Goal: Task Accomplishment & Management: Manage account settings

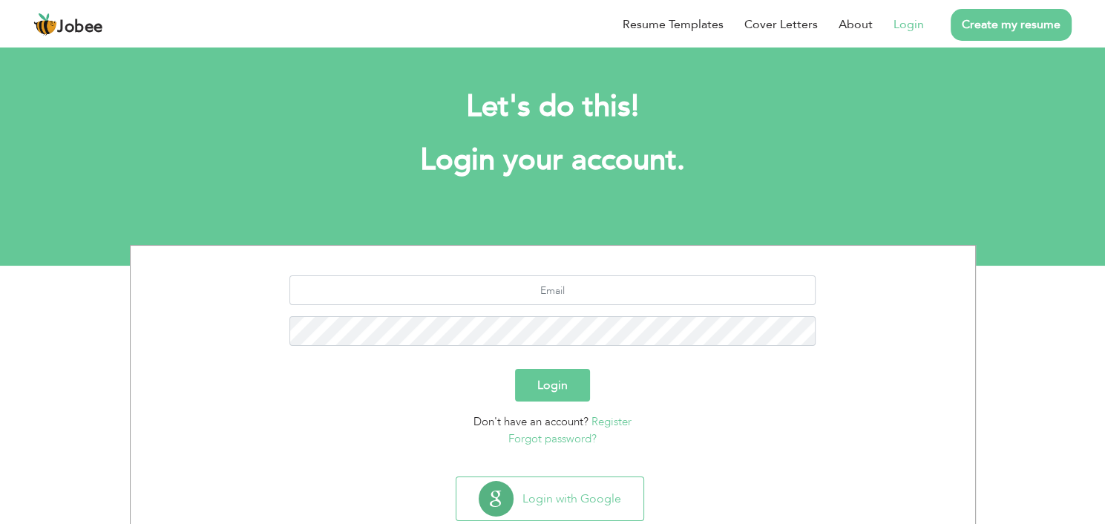
click at [901, 21] on link "Login" at bounding box center [908, 25] width 30 height 18
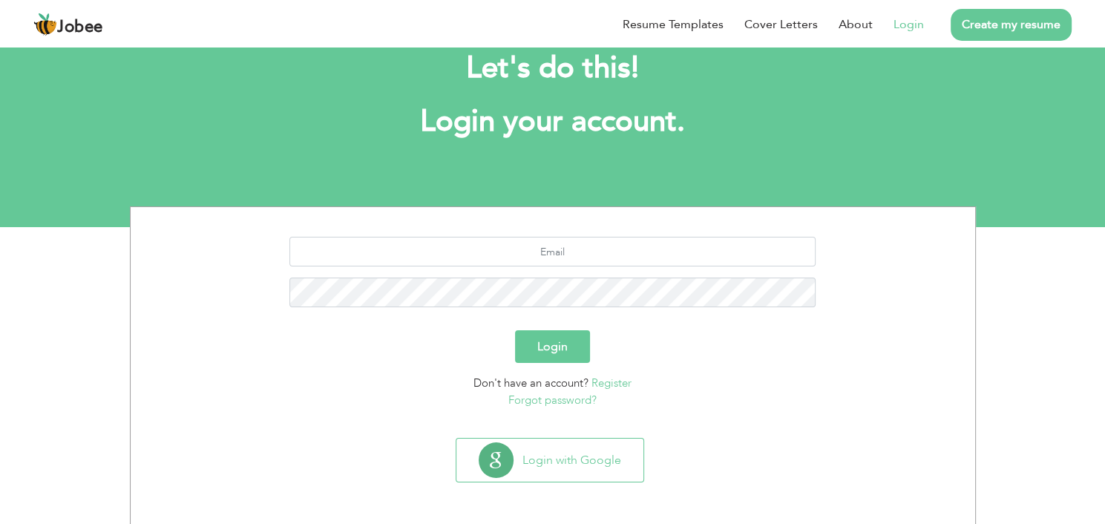
scroll to position [39, 0]
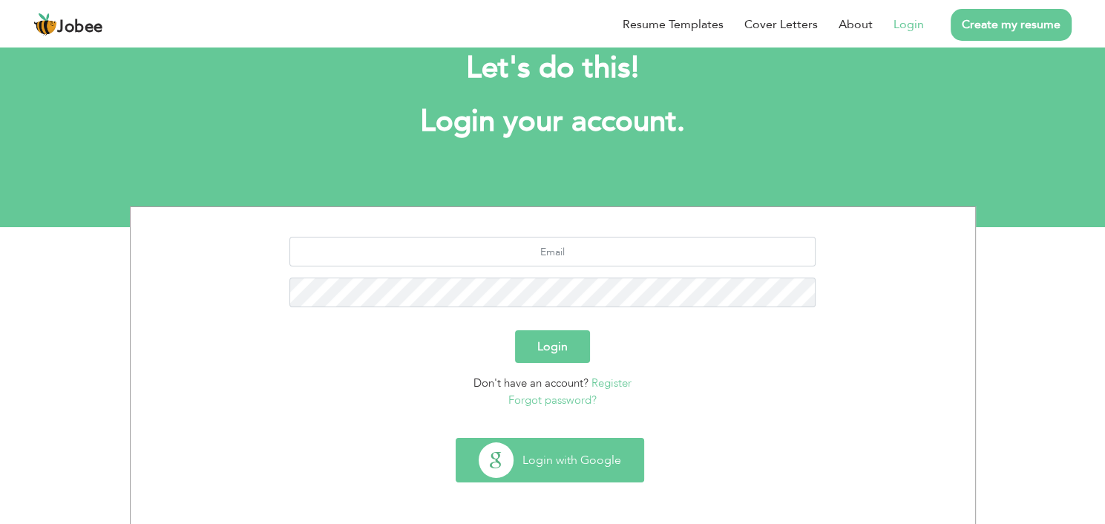
click at [608, 461] on button "Login with Google" at bounding box center [549, 460] width 187 height 43
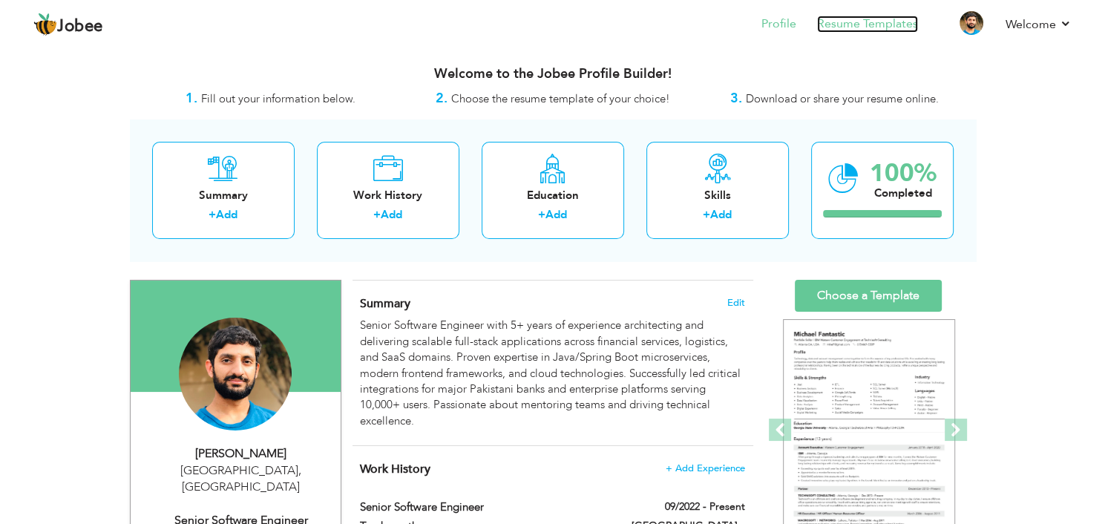
click at [882, 29] on link "Resume Templates" at bounding box center [867, 24] width 101 height 17
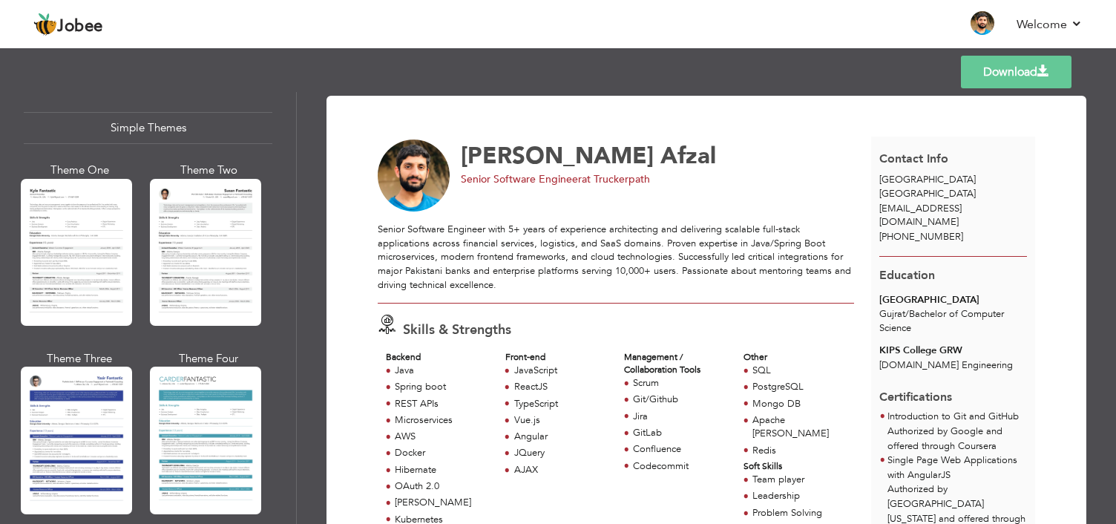
scroll to position [2596, 0]
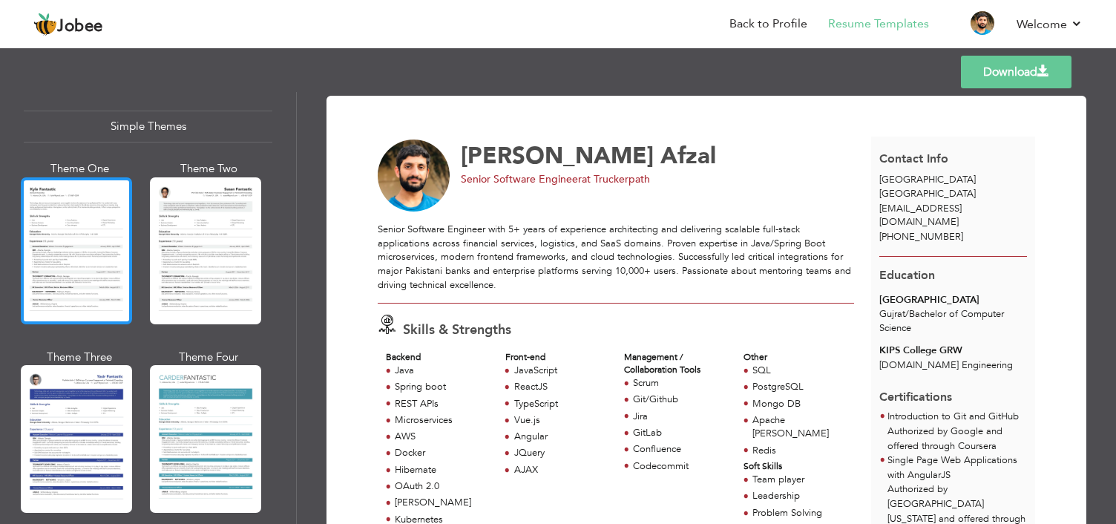
click at [78, 228] on div at bounding box center [76, 250] width 111 height 147
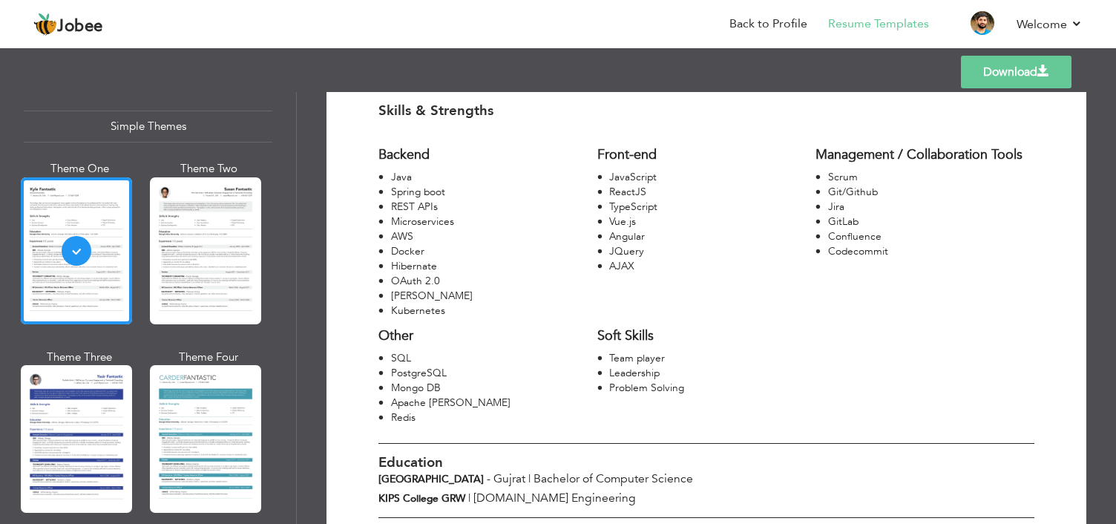
scroll to position [240, 0]
click at [772, 20] on link "Back to Profile" at bounding box center [768, 24] width 78 height 17
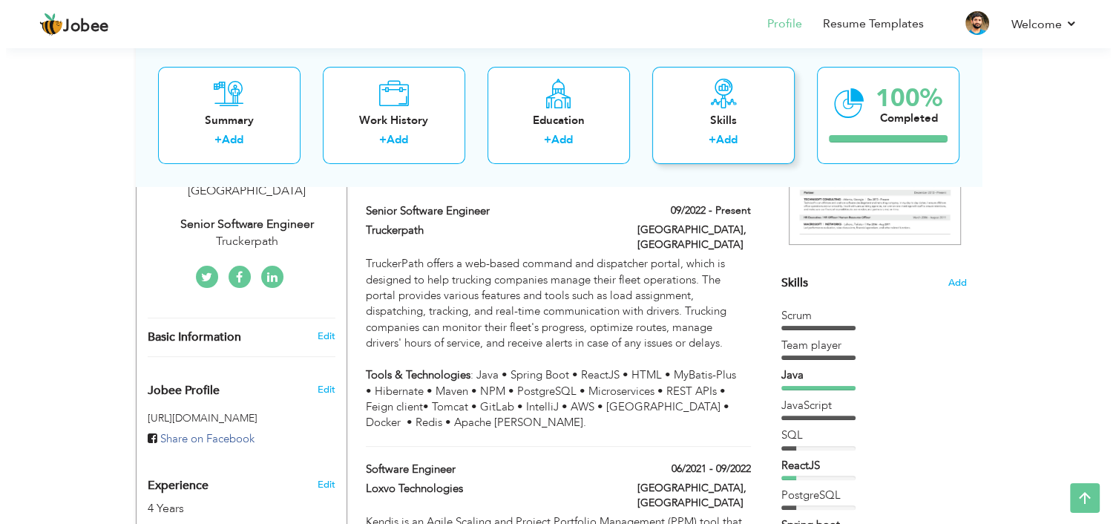
scroll to position [290, 0]
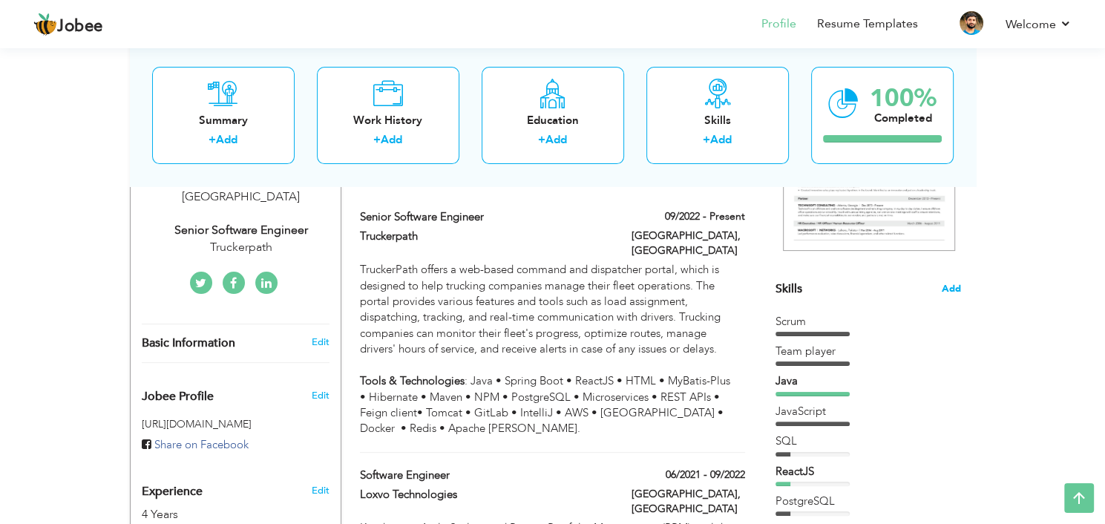
click at [956, 289] on span "Add" at bounding box center [951, 289] width 19 height 14
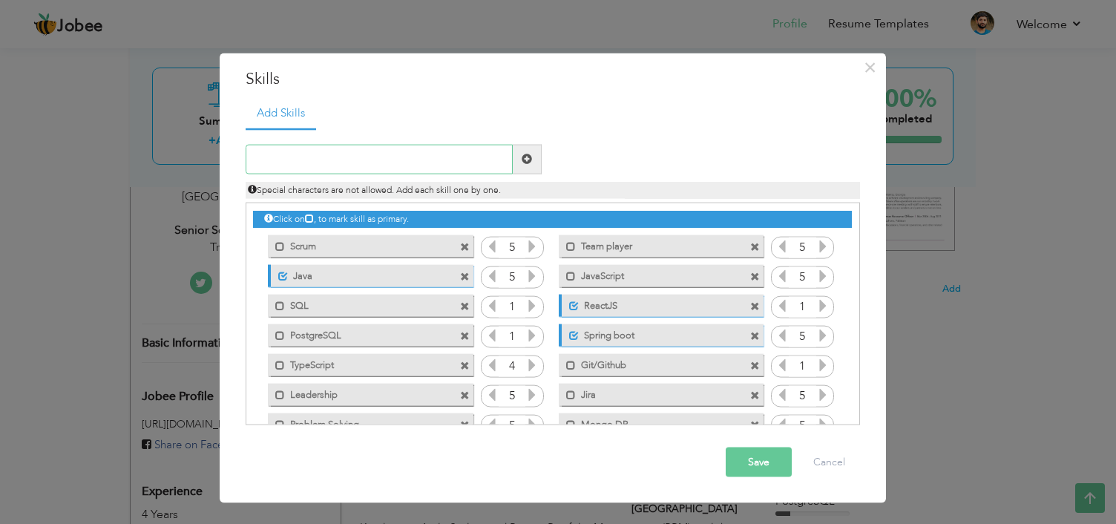
scroll to position [300, 0]
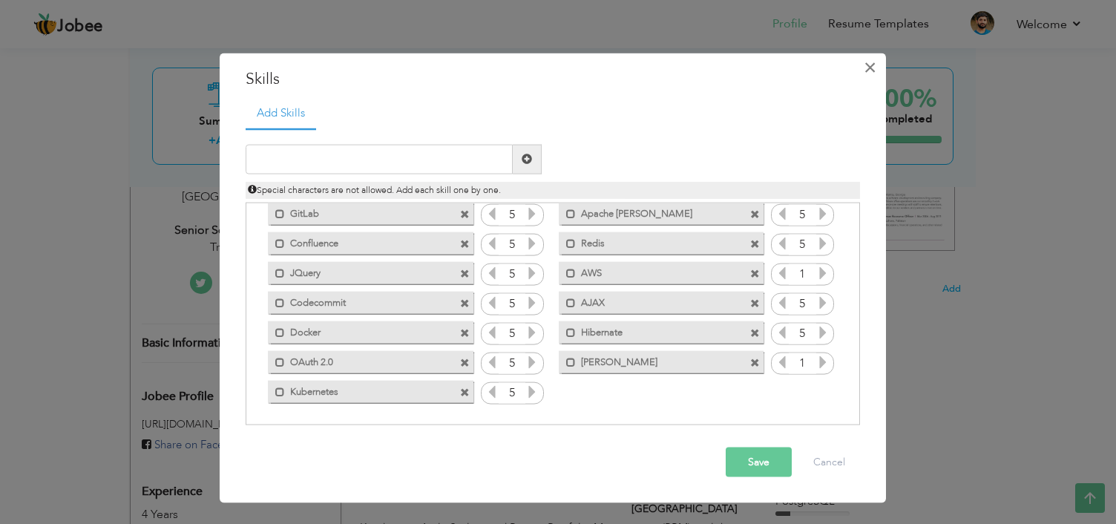
click at [867, 65] on span "×" at bounding box center [870, 67] width 13 height 27
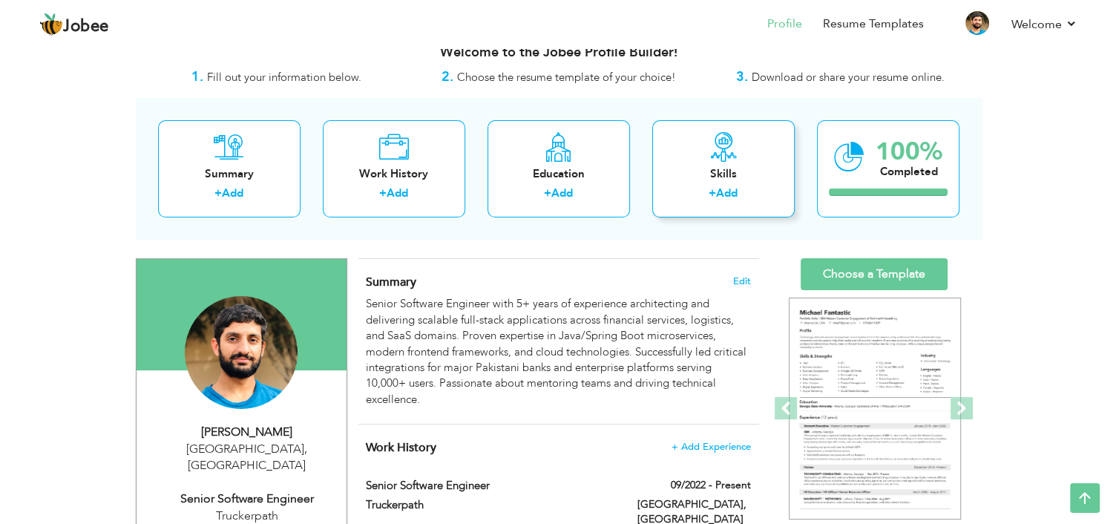
scroll to position [0, 0]
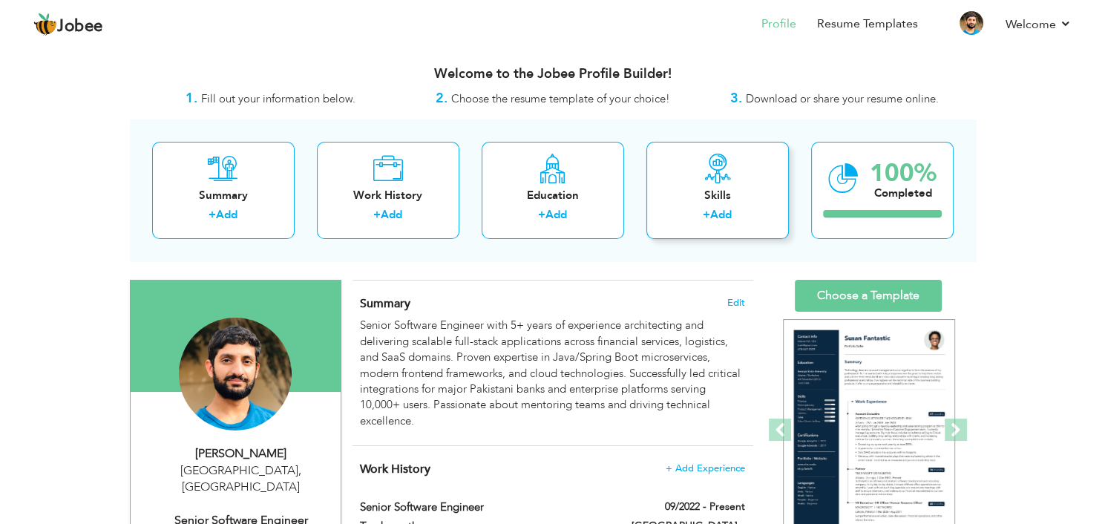
click at [715, 197] on div "Skills" at bounding box center [717, 196] width 119 height 16
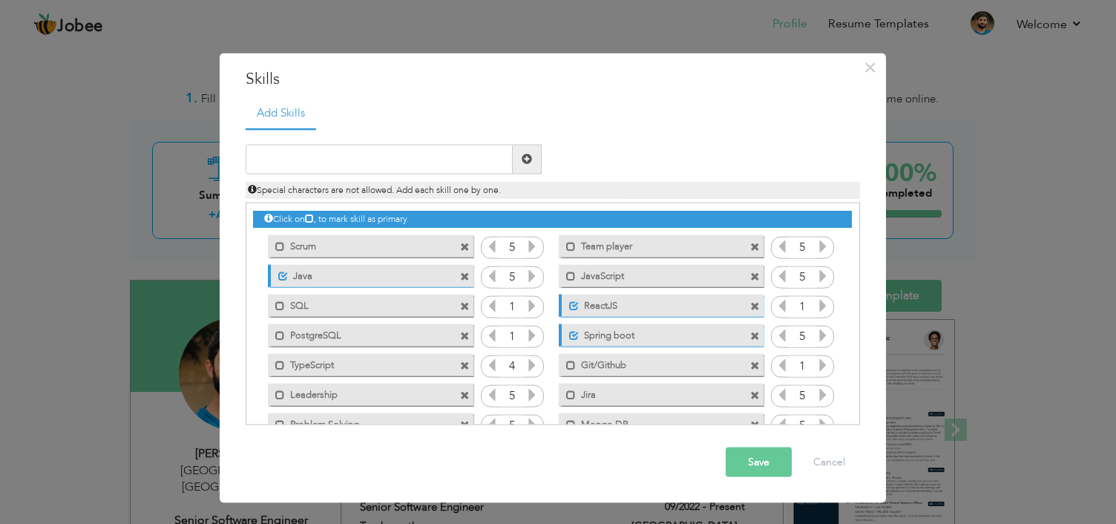
click at [530, 157] on span at bounding box center [527, 159] width 10 height 10
click at [519, 157] on span at bounding box center [527, 159] width 29 height 30
click at [872, 65] on span "×" at bounding box center [870, 67] width 13 height 27
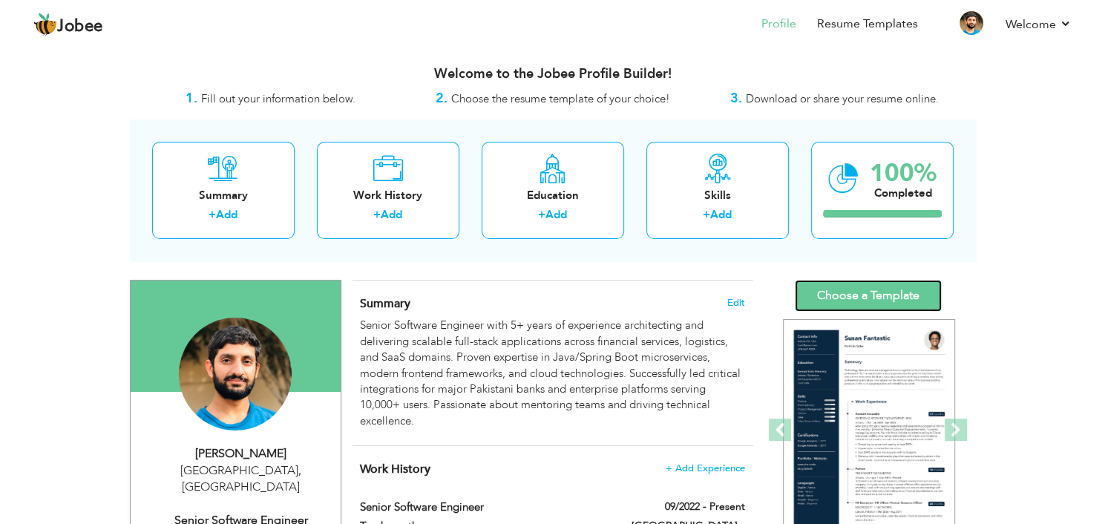
click at [876, 286] on link "Choose a Template" at bounding box center [868, 296] width 147 height 32
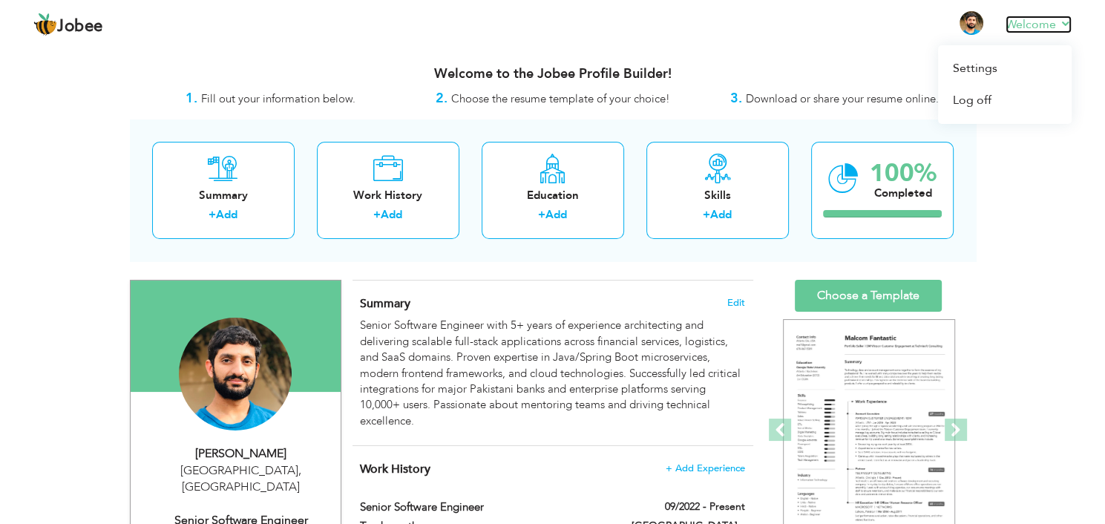
click at [1052, 25] on link "Welcome" at bounding box center [1038, 25] width 66 height 18
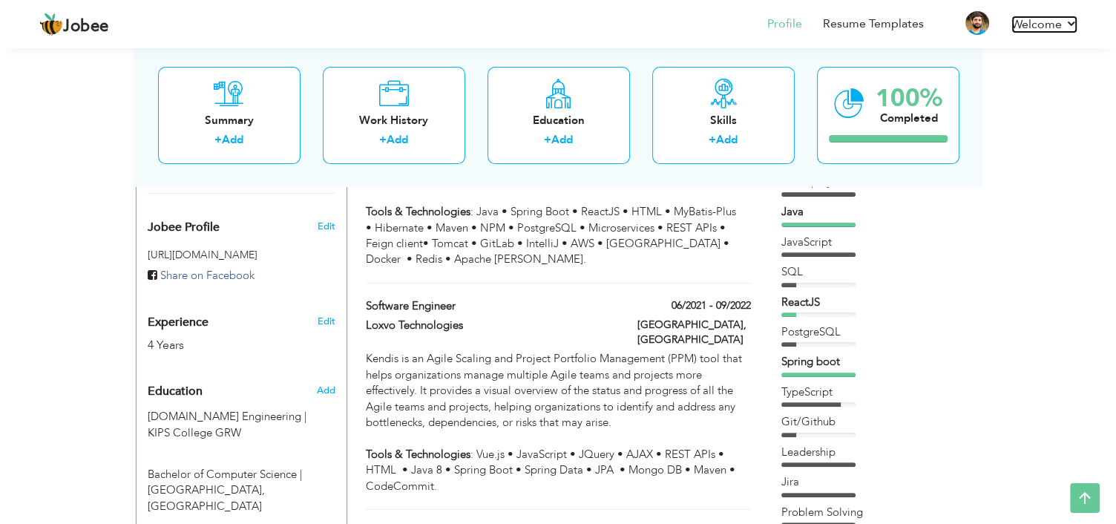
scroll to position [493, 0]
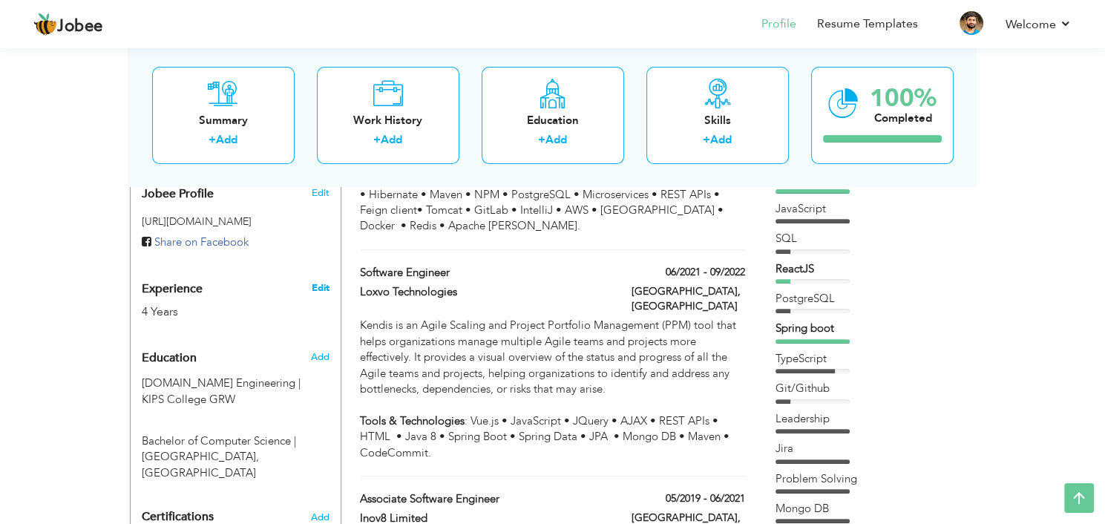
click at [322, 281] on link "Edit" at bounding box center [320, 287] width 18 height 13
type input "Danyal"
type input "Afzal"
type input "+923026147473"
select select "number:166"
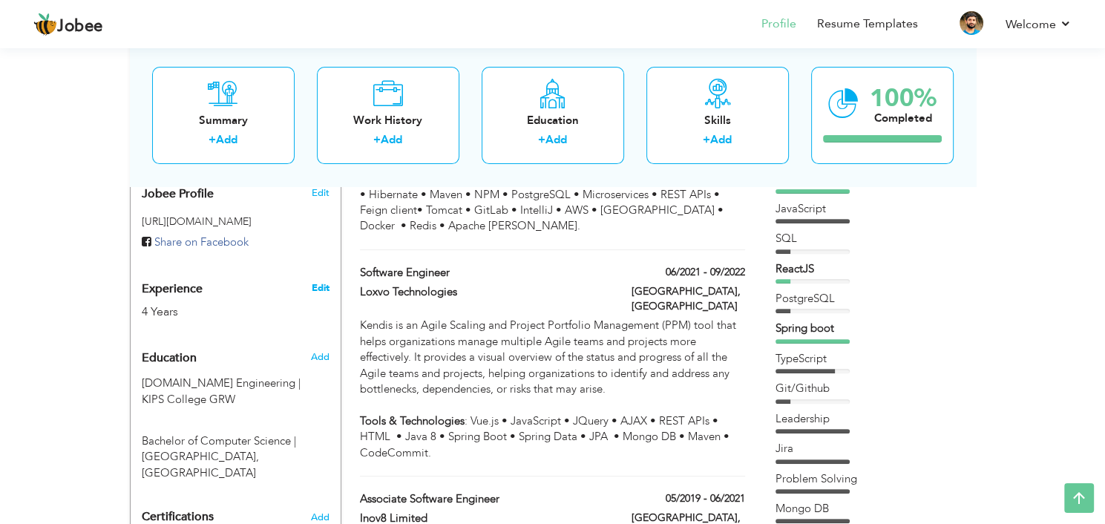
type input "[GEOGRAPHIC_DATA]"
select select "number:6"
type input "Truckerpath"
type input "Senior Software Engineer"
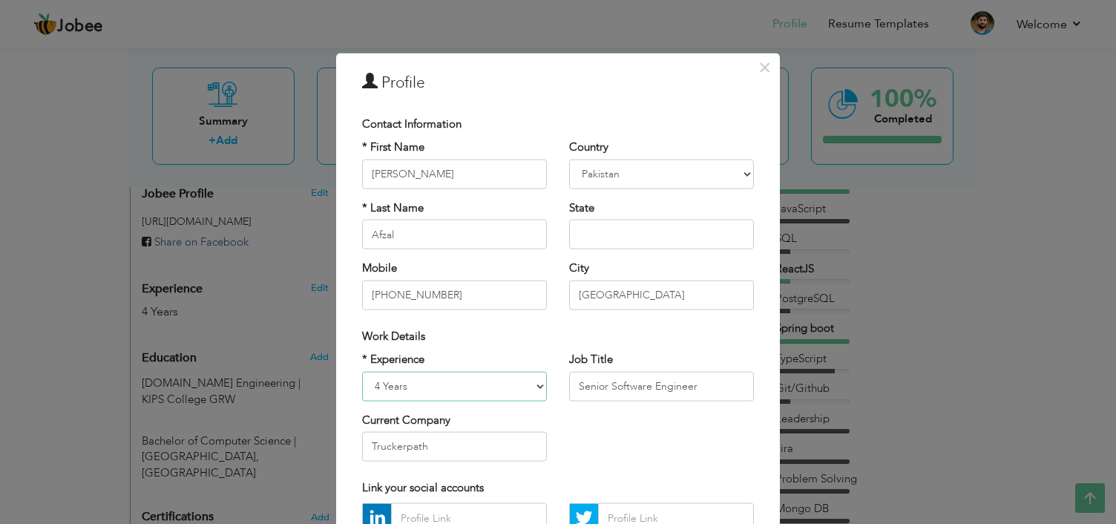
click at [404, 389] on select "Entry Level Less than 1 Year 1 Year 2 Years 3 Years 4 Years 5 Years 6 Years 7 Y…" at bounding box center [454, 386] width 185 height 30
select select "number:7"
click at [362, 371] on select "Entry Level Less than 1 Year 1 Year 2 Years 3 Years 4 Years 5 Years 6 Years 7 Y…" at bounding box center [454, 386] width 185 height 30
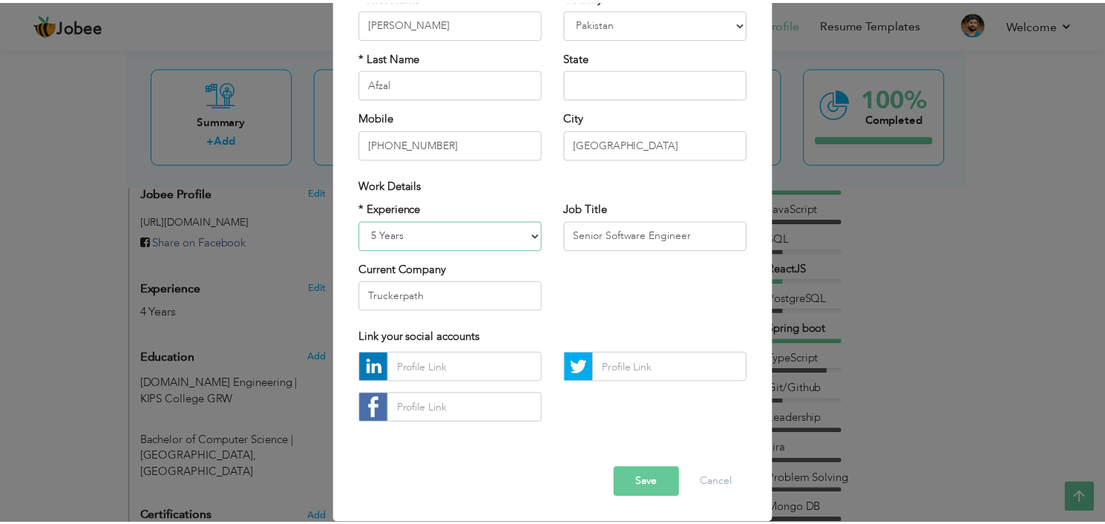
scroll to position [151, 0]
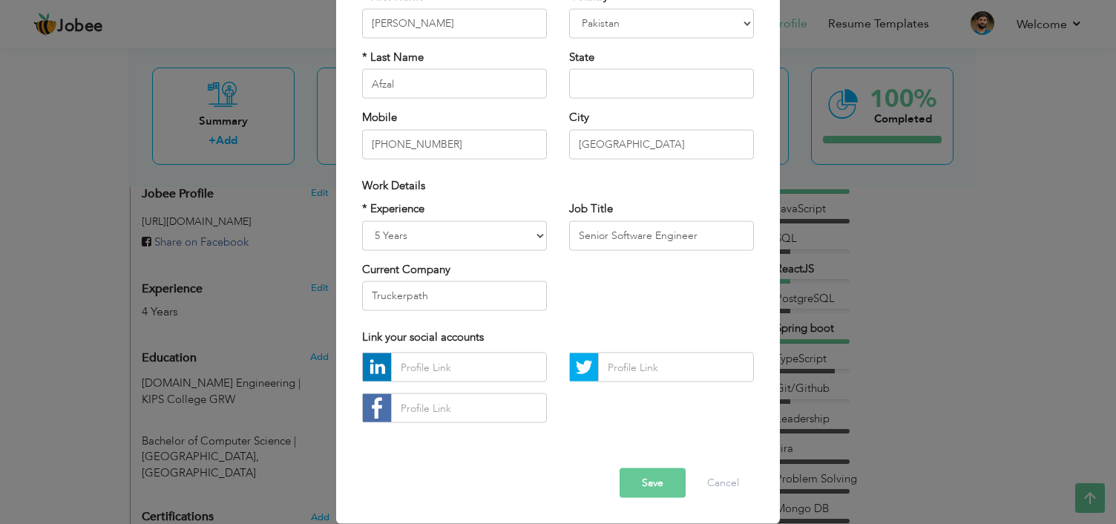
click at [649, 483] on button "Save" at bounding box center [653, 483] width 66 height 30
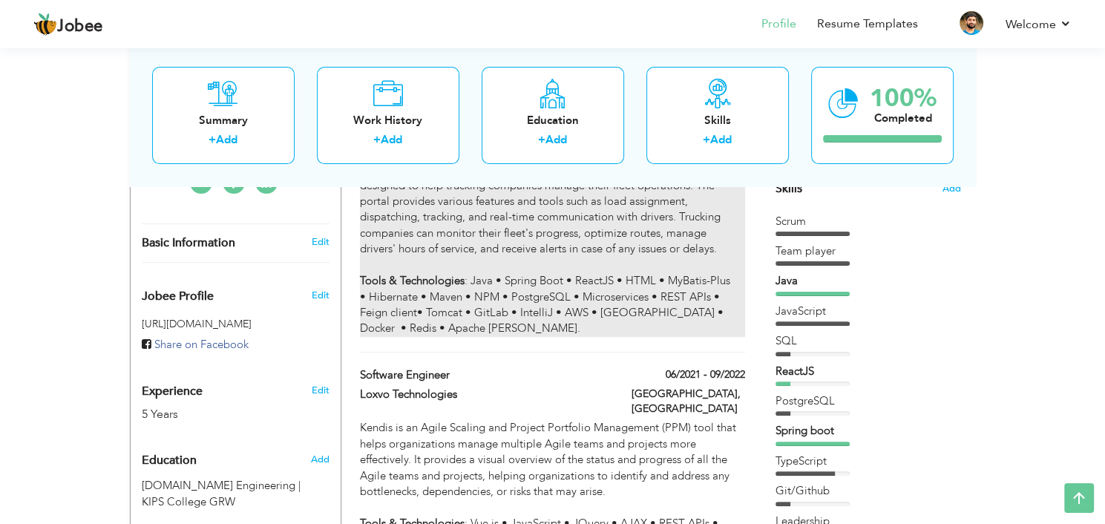
scroll to position [389, 0]
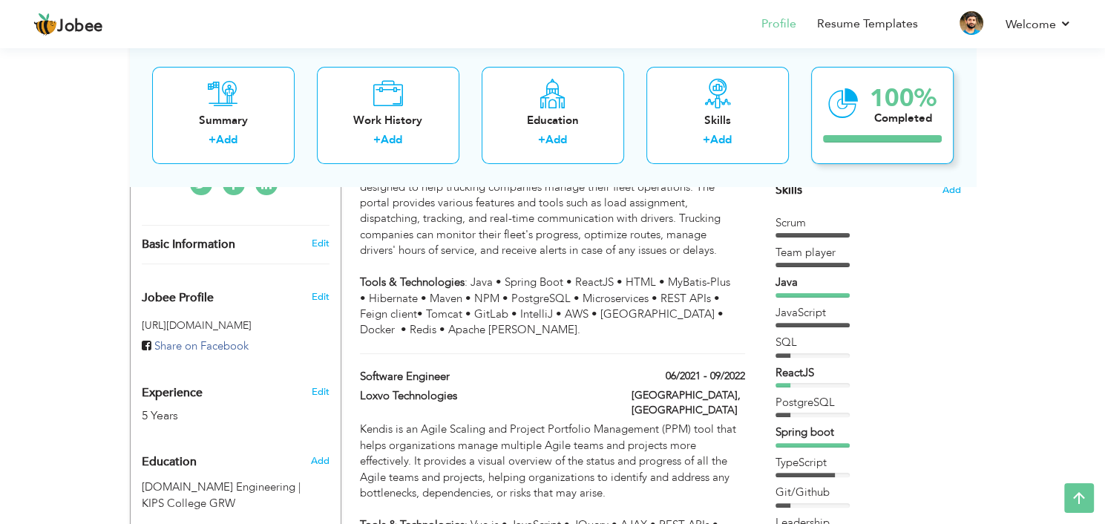
click at [902, 116] on div "Completed" at bounding box center [903, 119] width 67 height 16
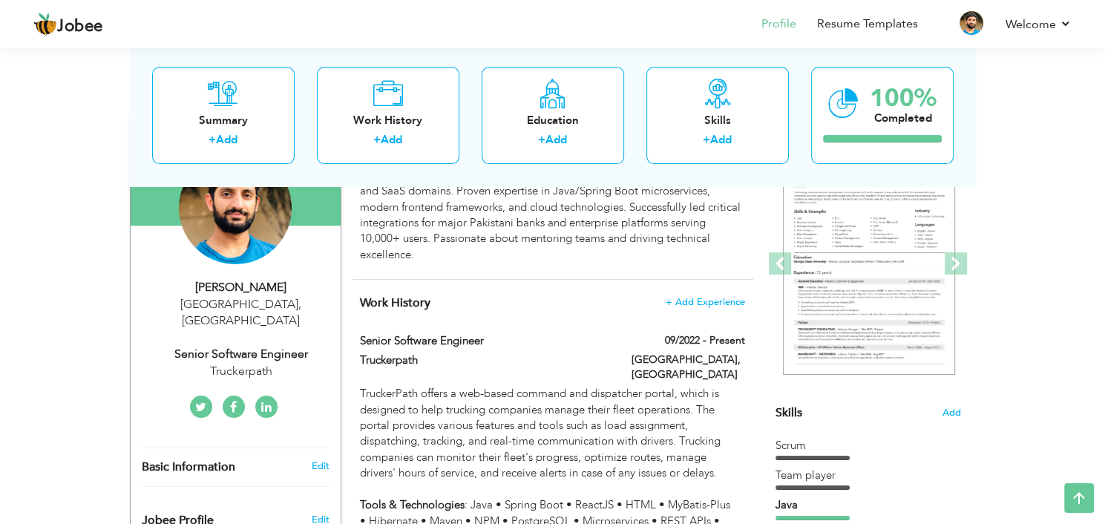
scroll to position [0, 0]
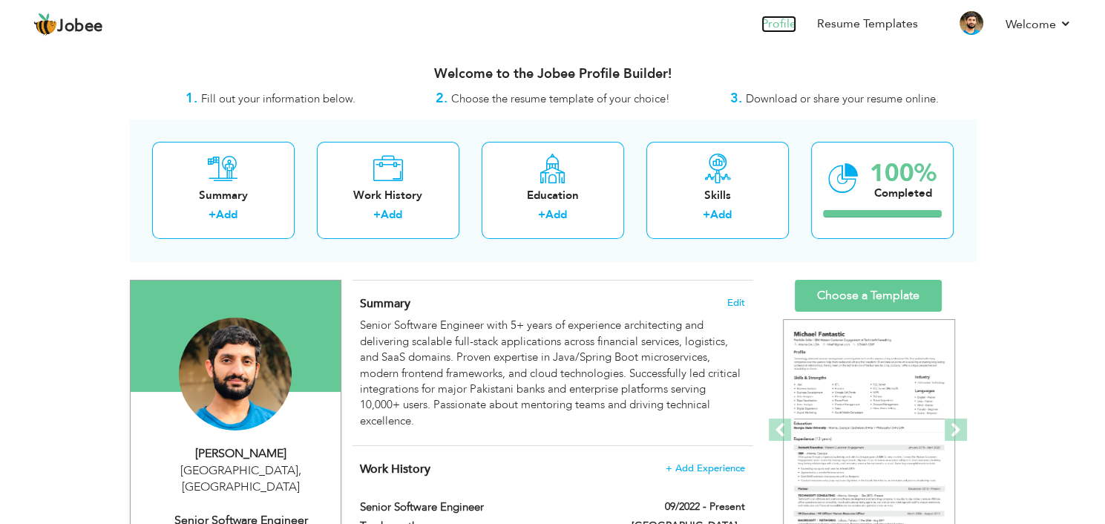
click at [776, 24] on link "Profile" at bounding box center [778, 24] width 35 height 17
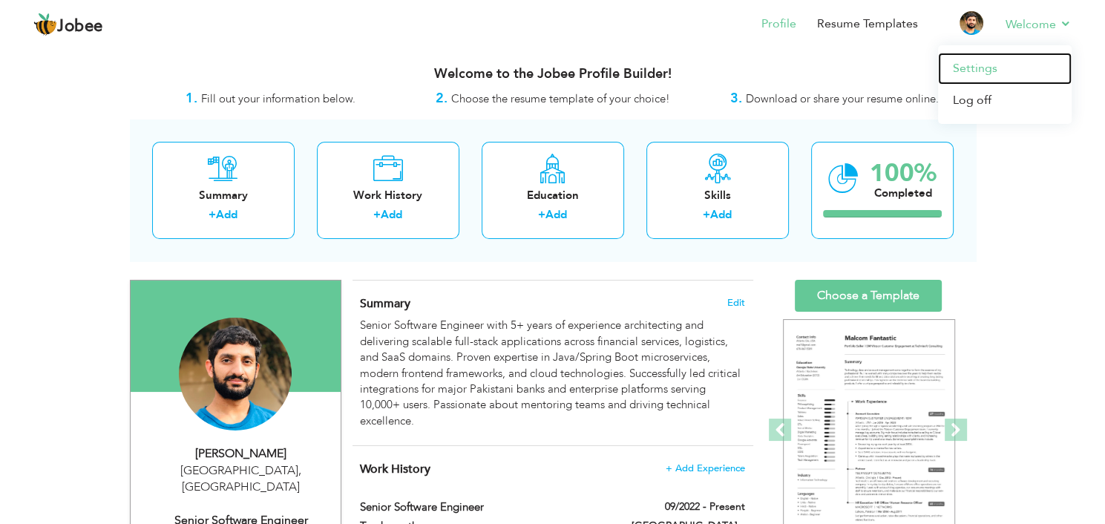
click at [983, 68] on link "Settings" at bounding box center [1005, 69] width 134 height 32
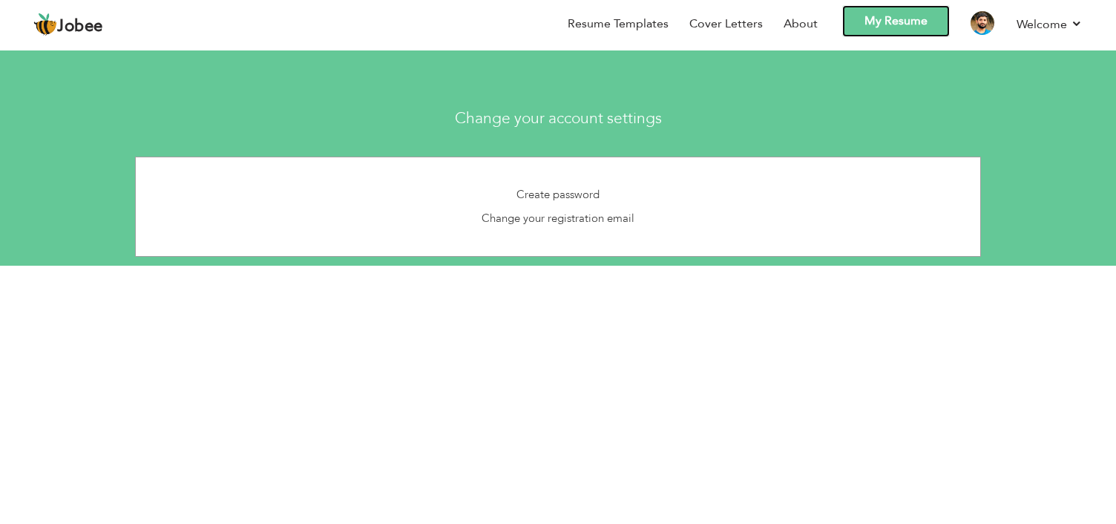
click at [898, 23] on link "My Resume" at bounding box center [896, 21] width 108 height 32
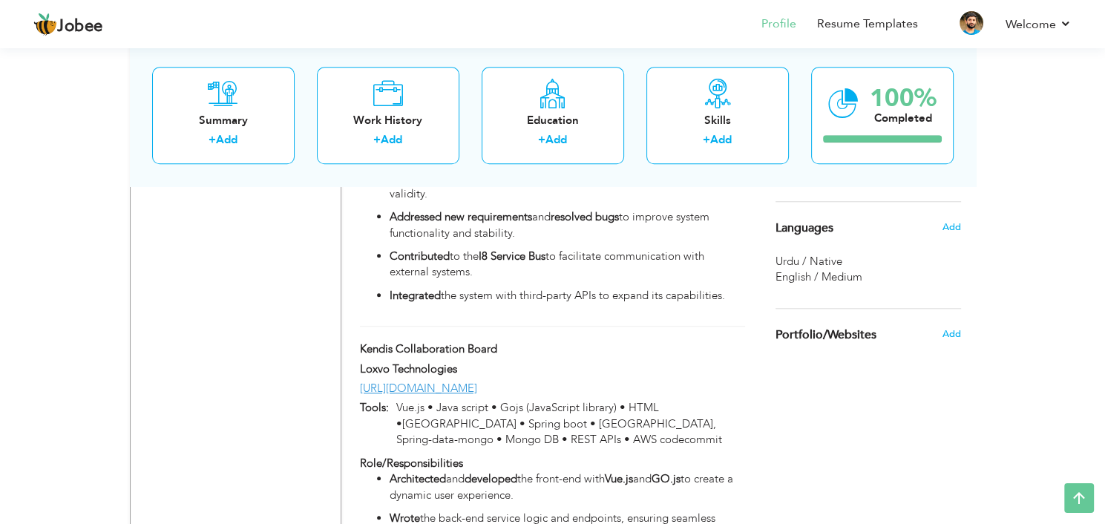
scroll to position [1463, 0]
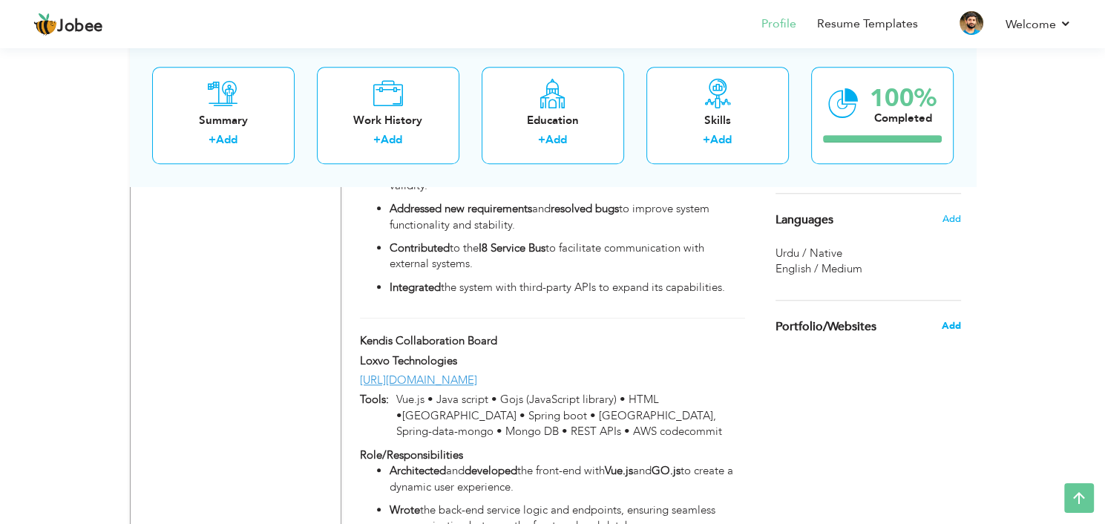
click at [948, 324] on span "Add" at bounding box center [950, 325] width 19 height 13
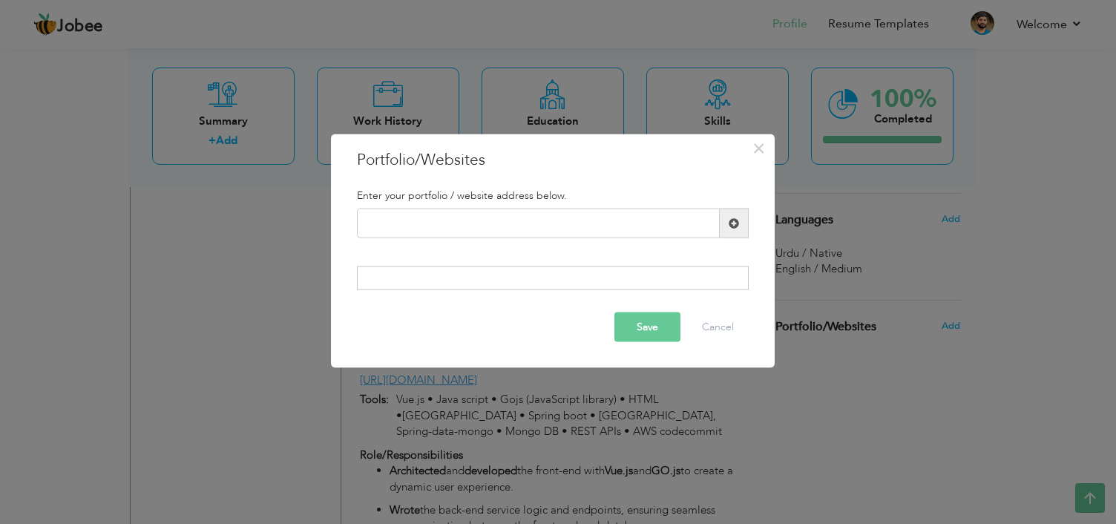
click at [740, 229] on span at bounding box center [734, 224] width 29 height 30
click at [558, 229] on input "text" at bounding box center [538, 224] width 363 height 30
click at [648, 275] on div at bounding box center [553, 278] width 392 height 24
click at [509, 227] on input "text" at bounding box center [538, 224] width 363 height 30
type input "linkedIn"
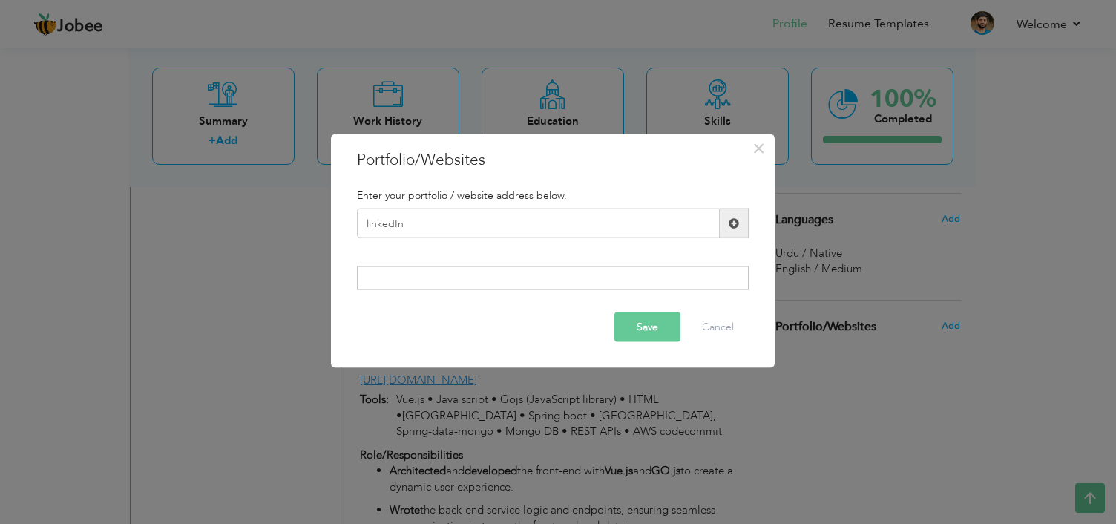
click at [724, 223] on span at bounding box center [734, 224] width 29 height 30
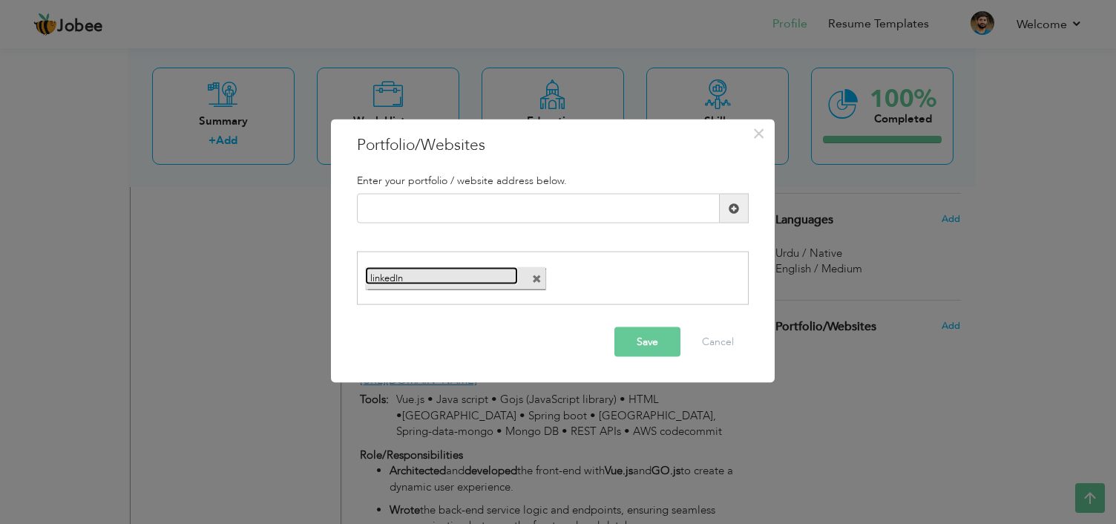
click at [462, 270] on link "linkedIn" at bounding box center [442, 275] width 154 height 19
click at [416, 202] on input "text" at bounding box center [538, 209] width 363 height 30
paste input "[URL][DOMAIN_NAME]"
type input "[URL][DOMAIN_NAME]"
click at [732, 211] on span at bounding box center [734, 208] width 10 height 10
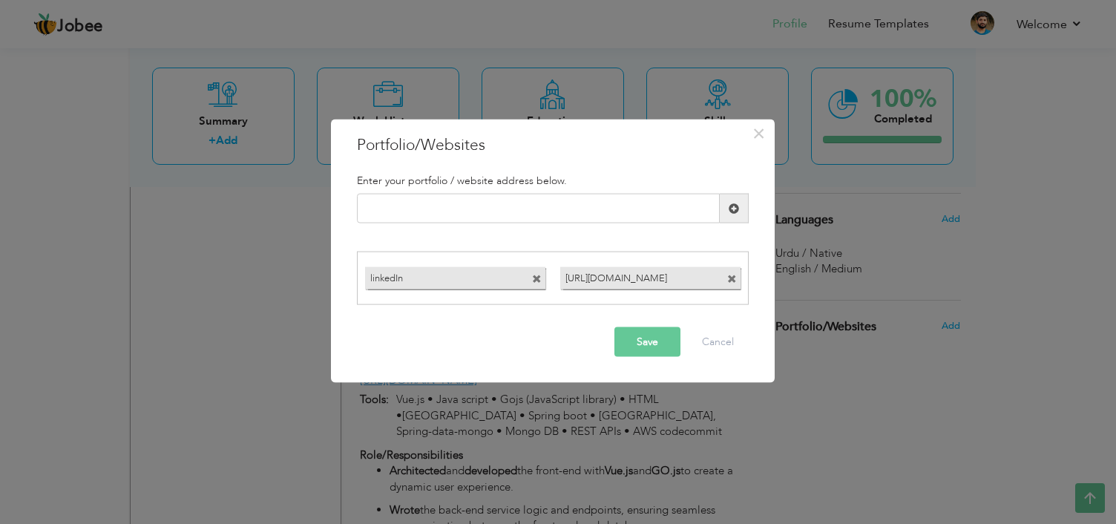
click at [537, 278] on span at bounding box center [537, 279] width 10 height 10
click at [648, 339] on button "Save" at bounding box center [647, 341] width 66 height 30
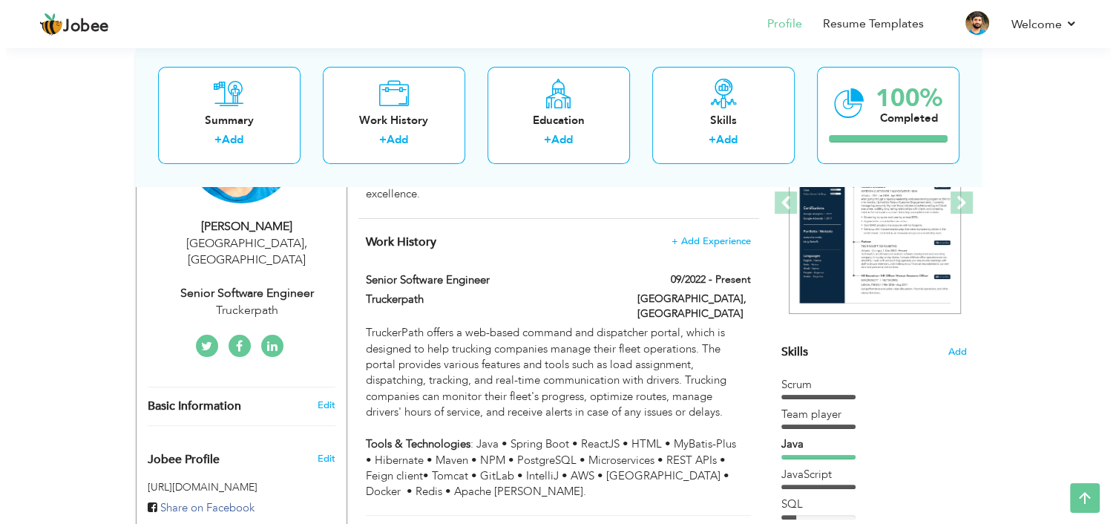
scroll to position [223, 0]
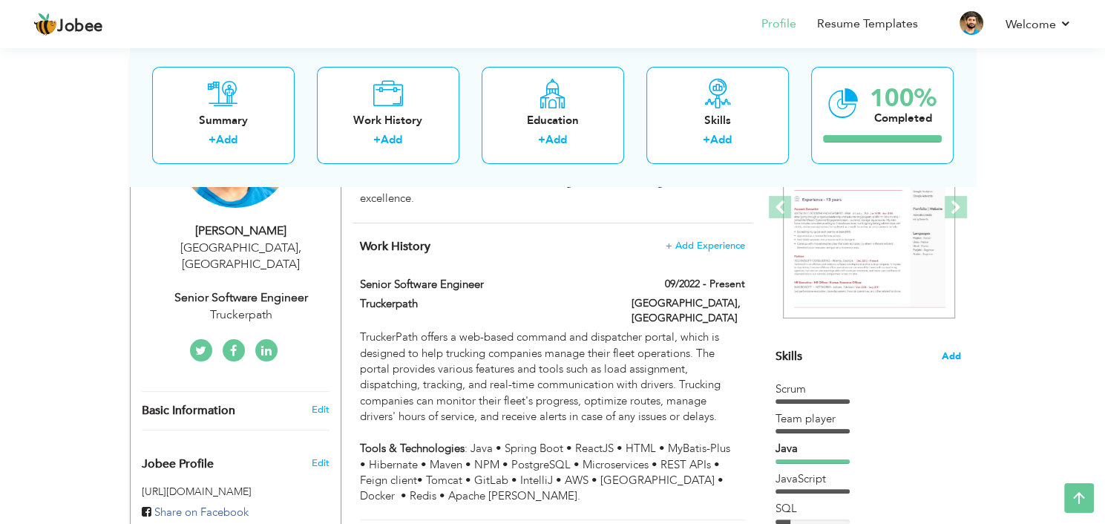
click at [948, 350] on span "Add" at bounding box center [951, 356] width 19 height 14
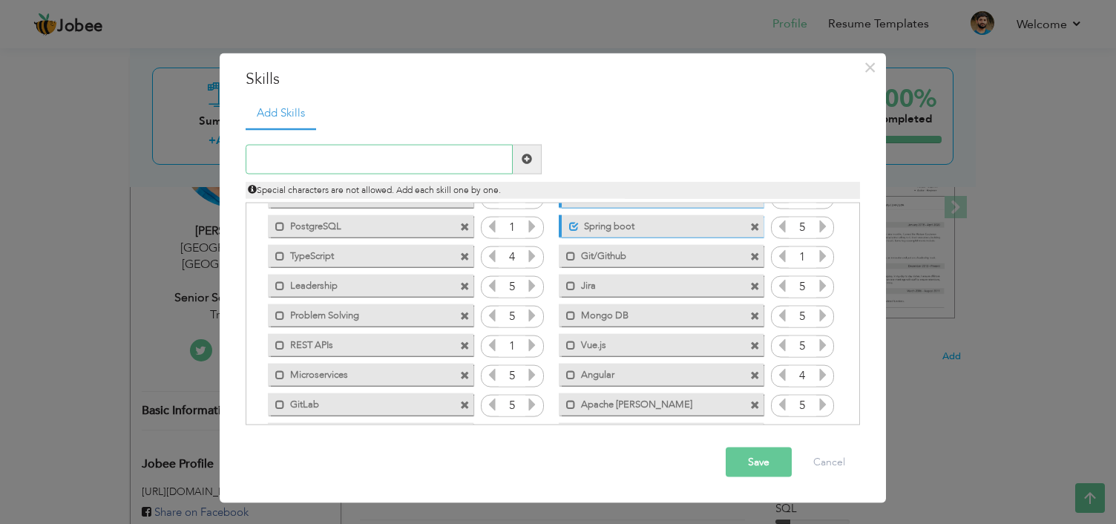
scroll to position [112, 0]
click at [751, 340] on span at bounding box center [755, 343] width 10 height 10
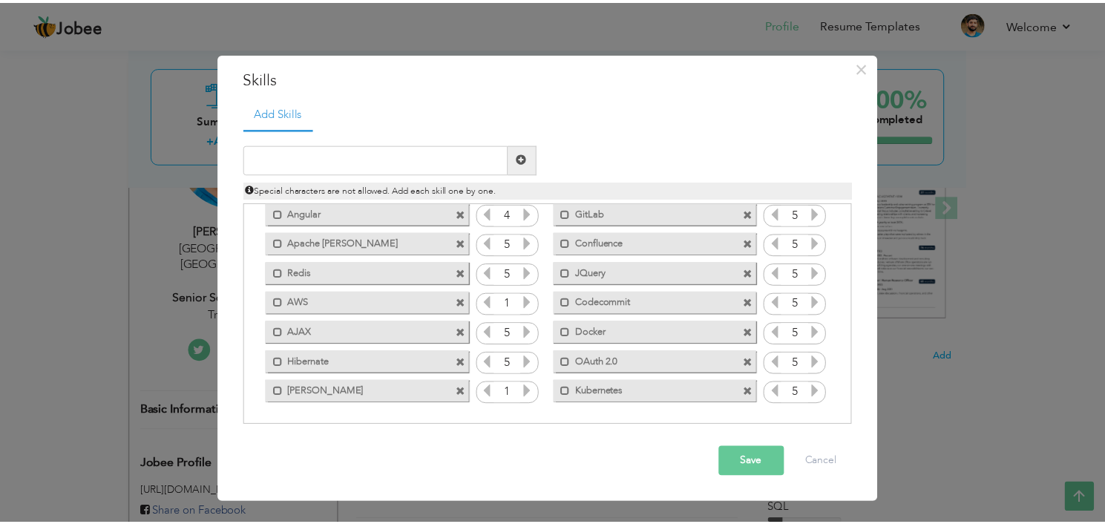
scroll to position [0, 0]
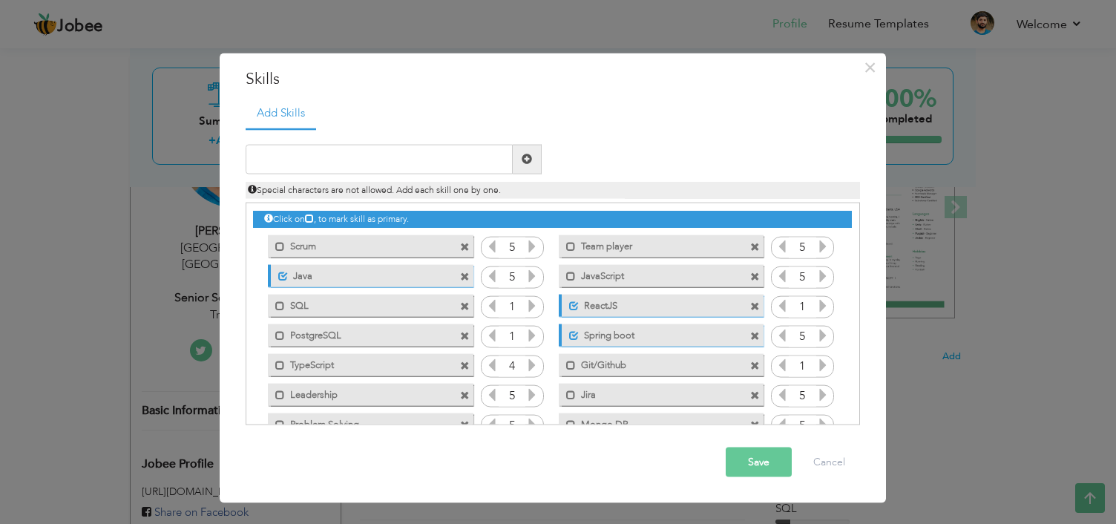
click at [766, 456] on button "Save" at bounding box center [759, 462] width 66 height 30
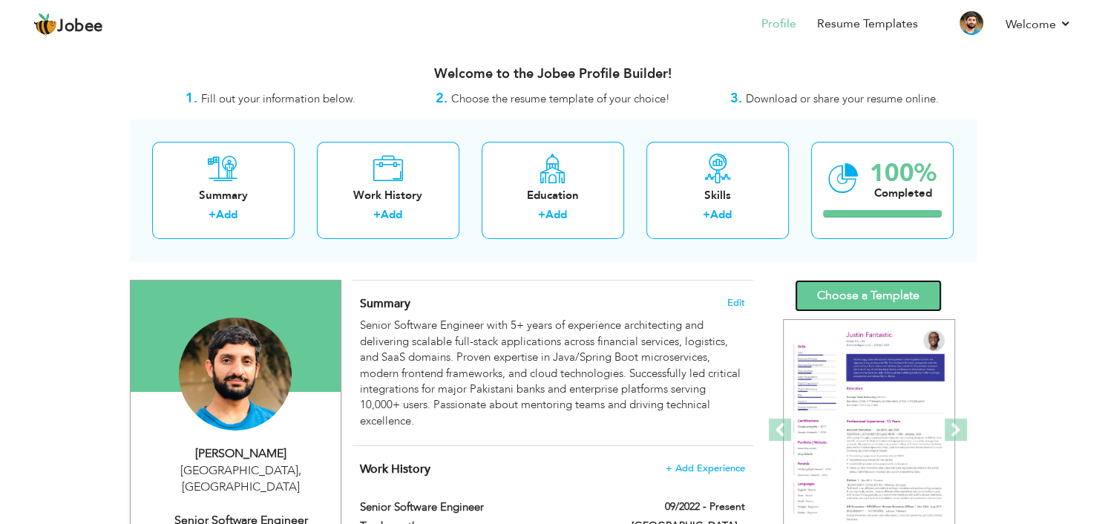
click at [837, 293] on link "Choose a Template" at bounding box center [868, 296] width 147 height 32
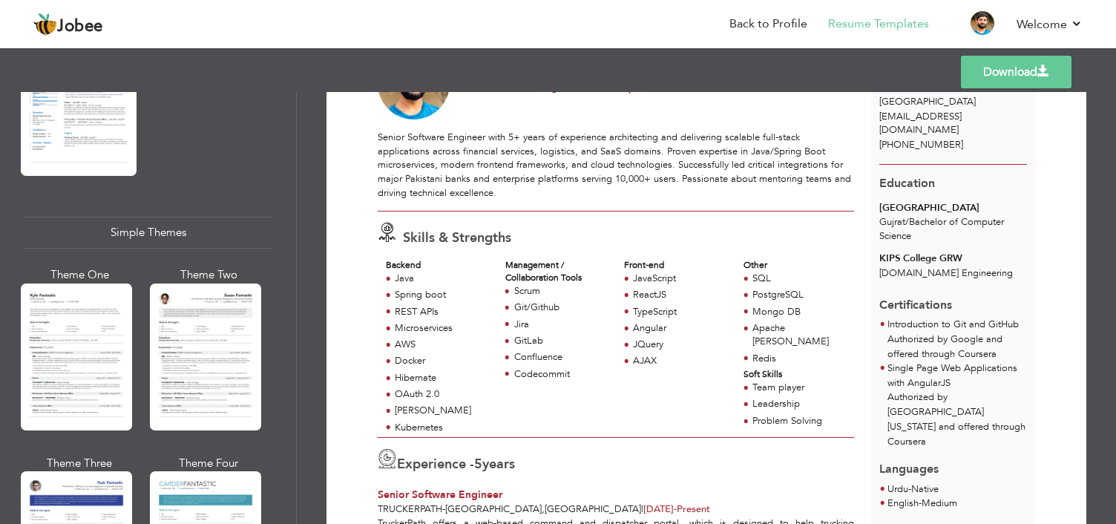
scroll to position [2490, 0]
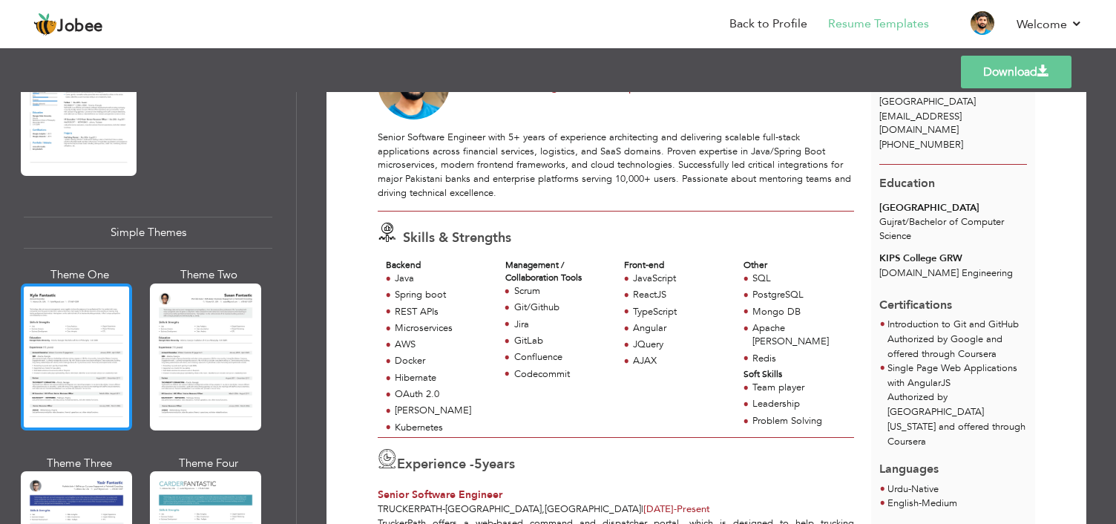
click at [89, 351] on div at bounding box center [76, 356] width 111 height 147
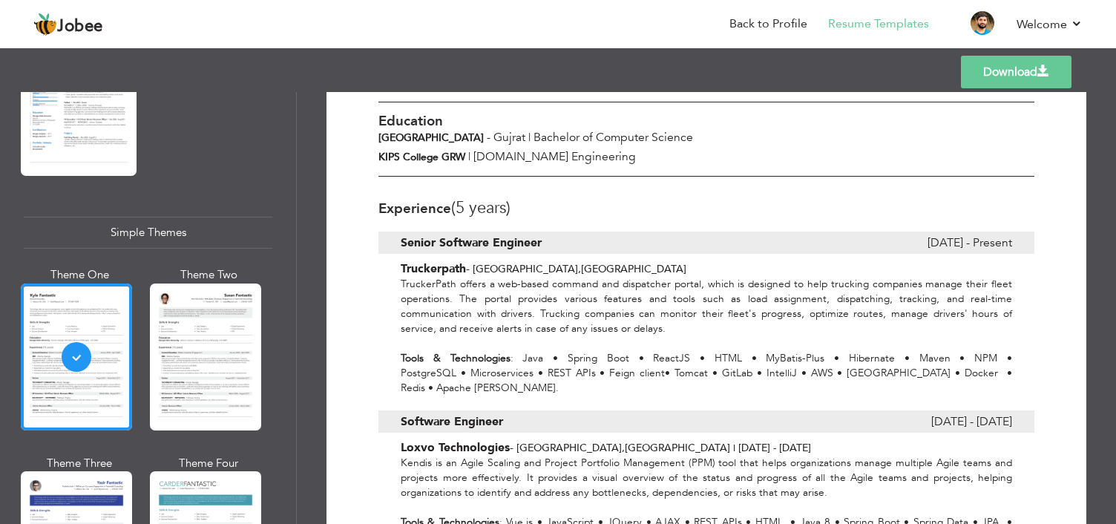
scroll to position [581, 0]
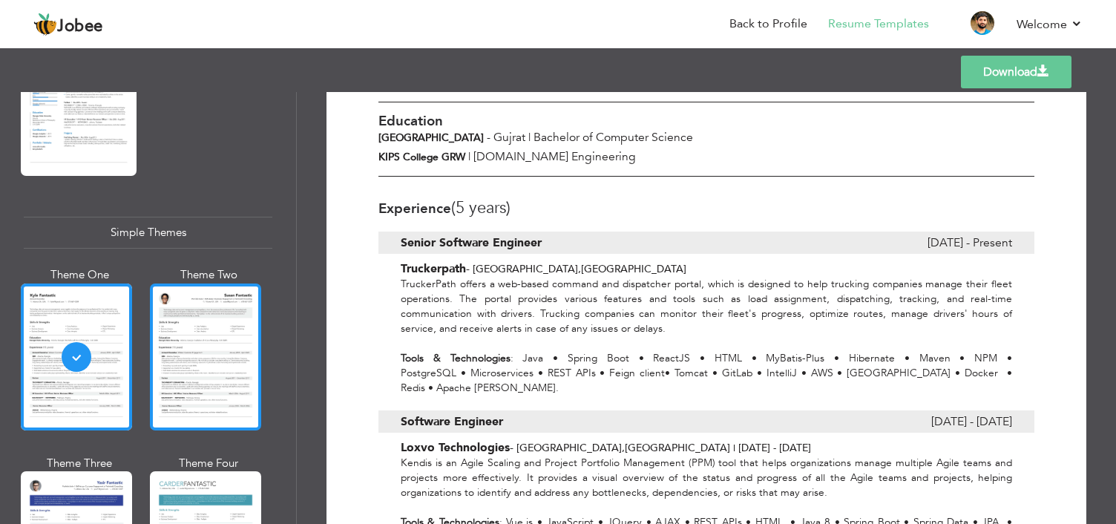
click at [232, 349] on div at bounding box center [205, 356] width 111 height 147
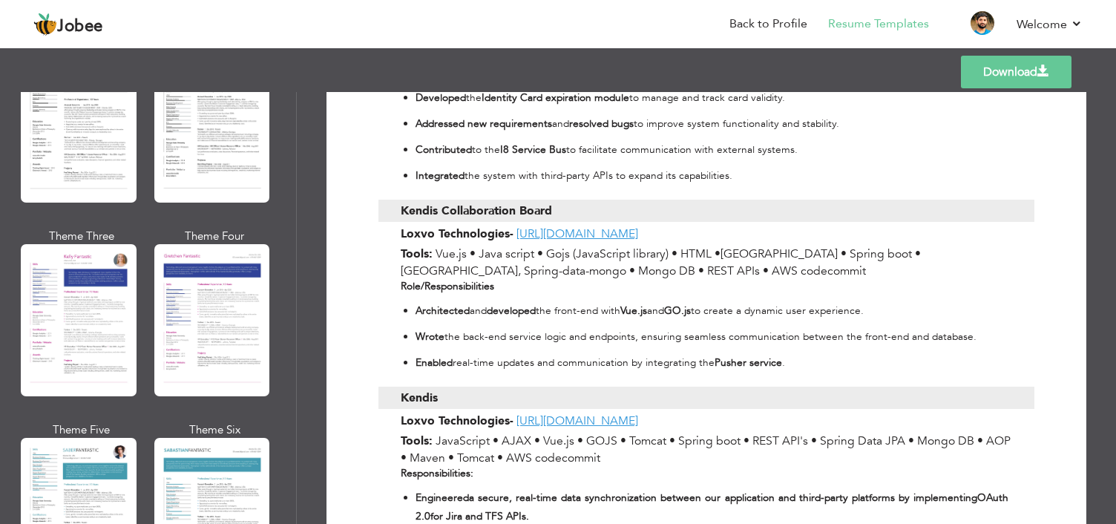
scroll to position [1871, 0]
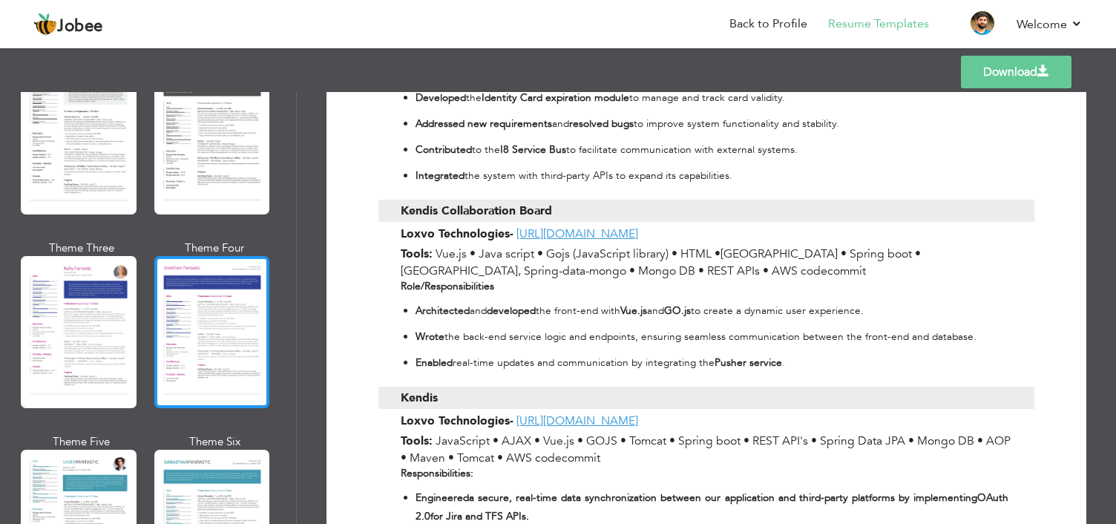
click at [196, 293] on div at bounding box center [212, 332] width 116 height 152
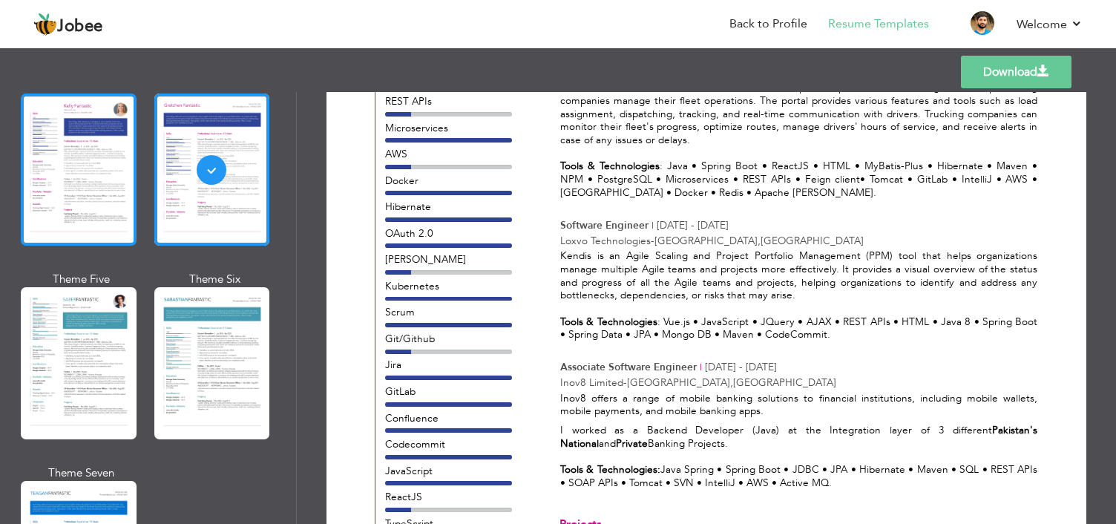
scroll to position [2034, 0]
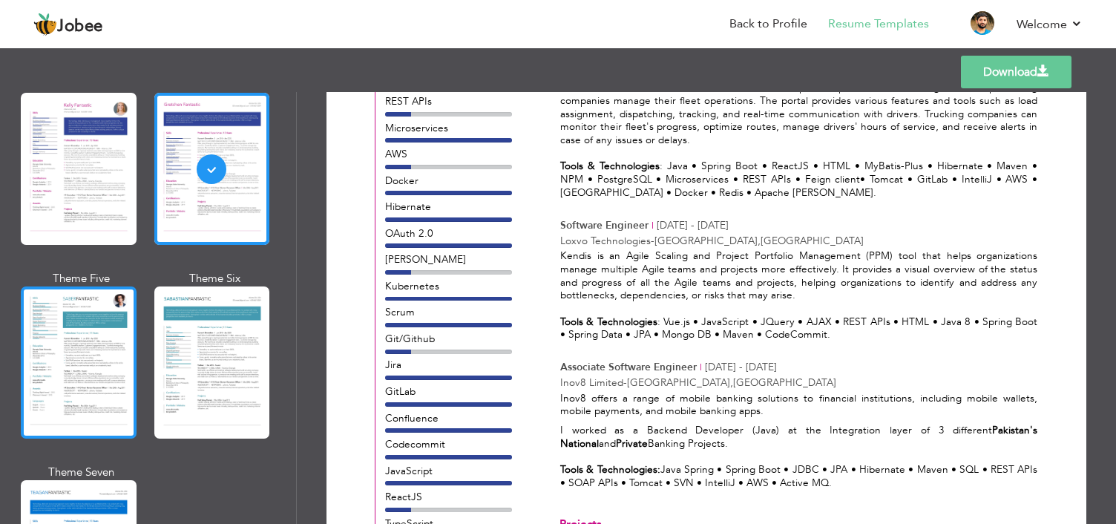
click at [90, 339] on div at bounding box center [79, 362] width 116 height 152
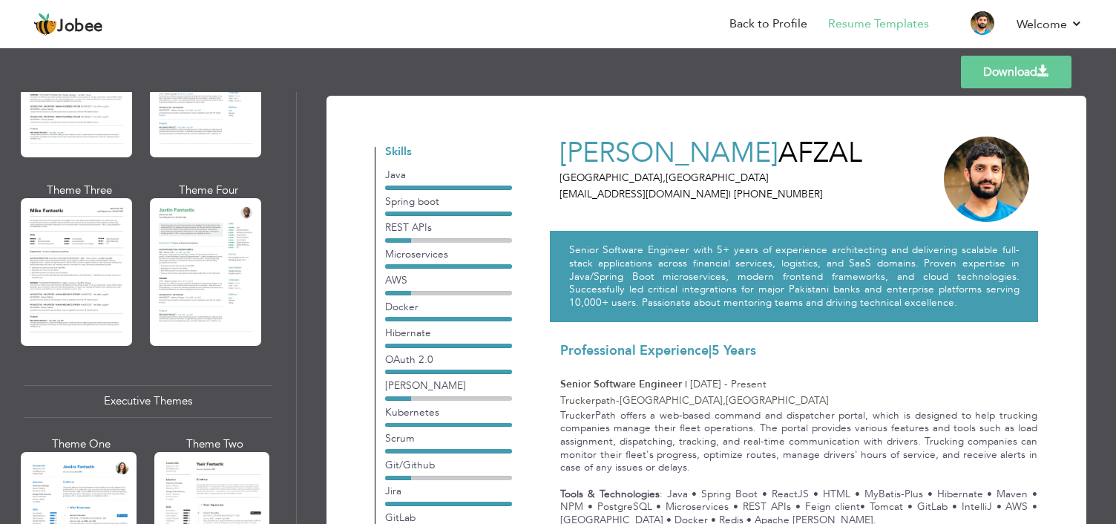
scroll to position [833, 0]
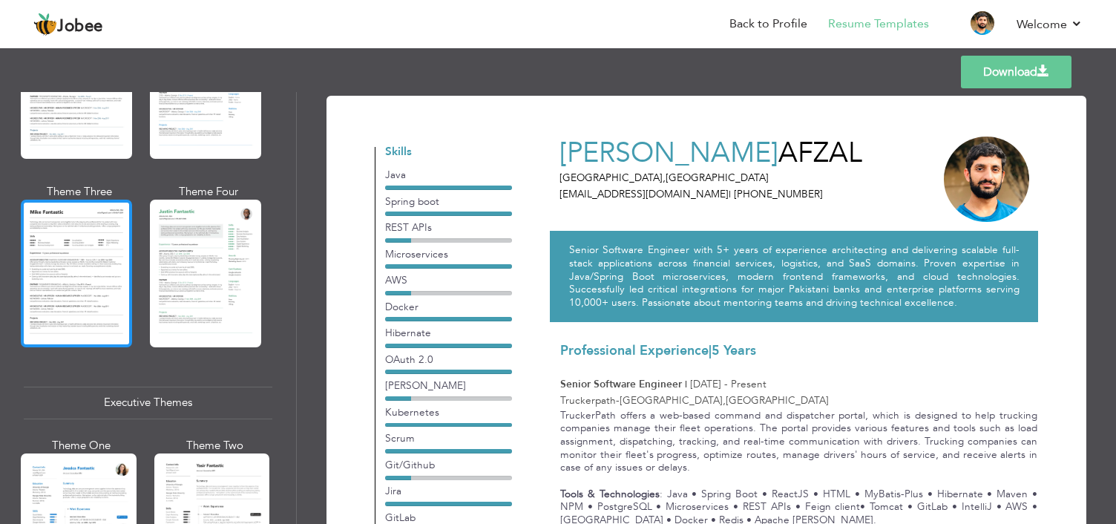
click at [100, 263] on div at bounding box center [76, 273] width 111 height 147
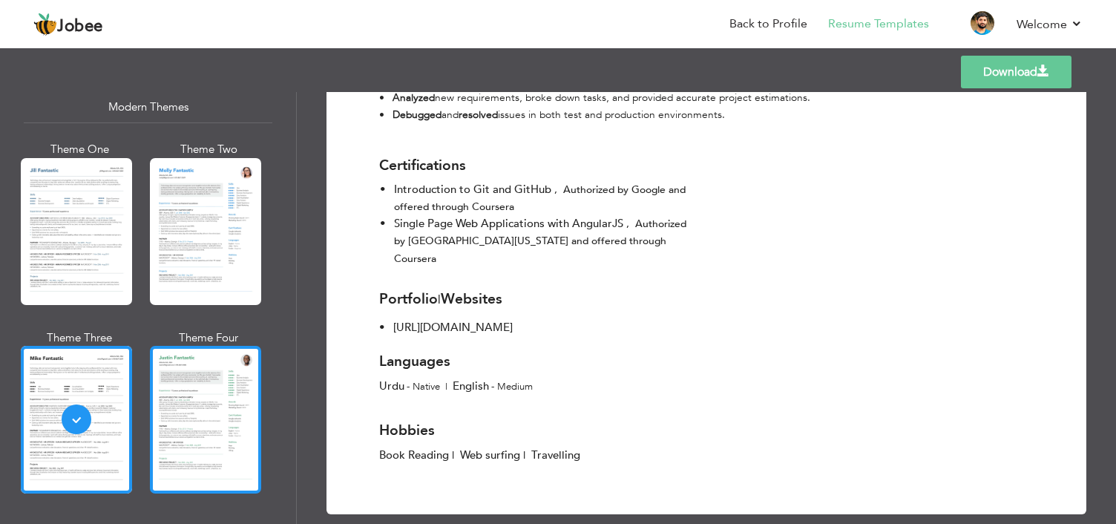
scroll to position [685, 0]
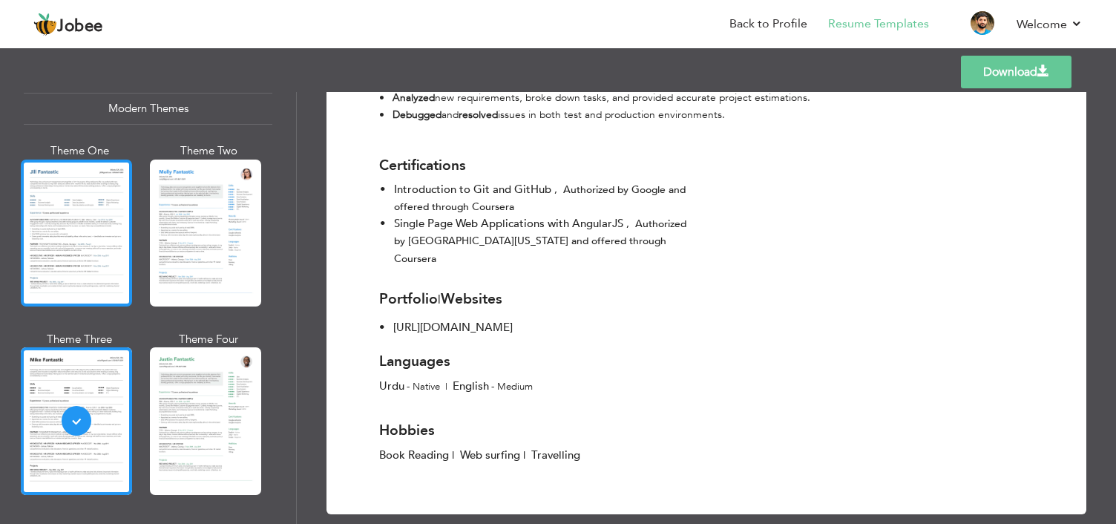
click at [27, 228] on div at bounding box center [76, 233] width 111 height 147
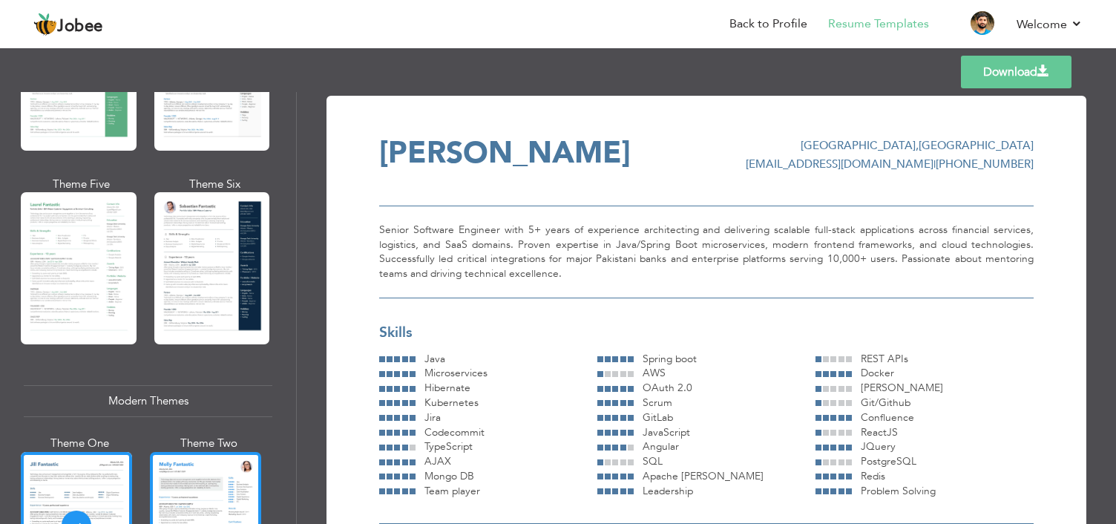
scroll to position [393, 0]
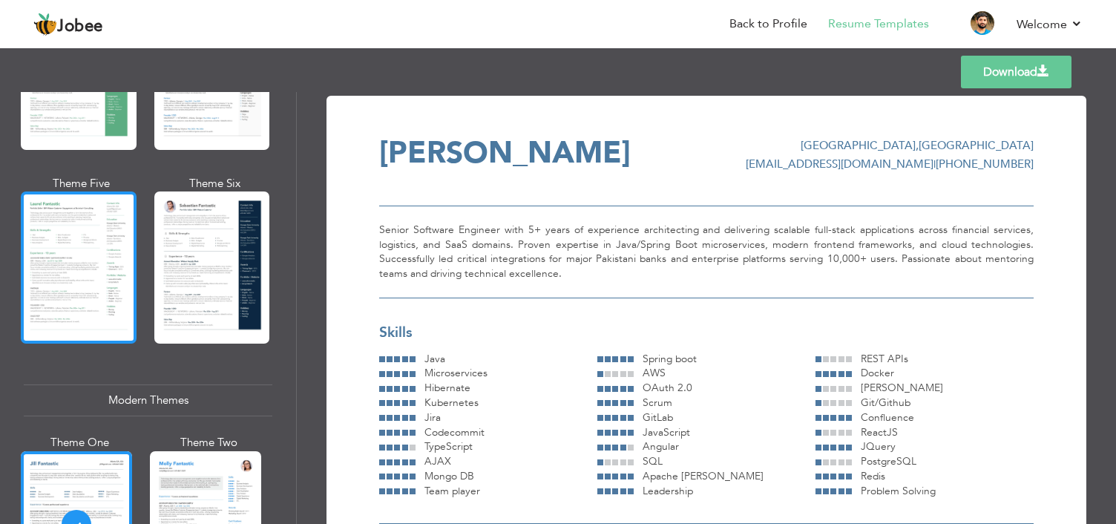
click at [70, 244] on div at bounding box center [79, 267] width 116 height 152
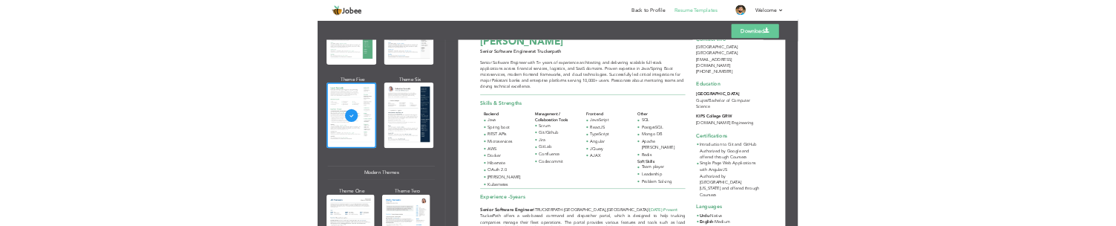
scroll to position [59, 0]
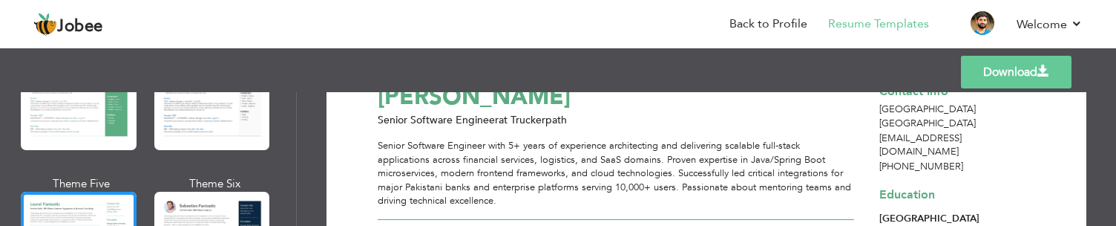
click at [1024, 82] on link "Download" at bounding box center [1016, 72] width 111 height 33
click at [1016, 67] on link "Download" at bounding box center [1016, 72] width 111 height 33
